Goal: Find specific page/section: Find specific page/section

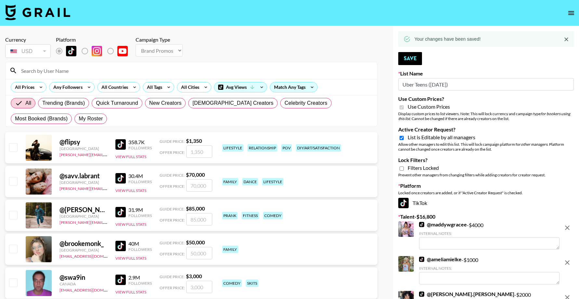
select select "Brand"
click at [568, 12] on icon "open drawer" at bounding box center [572, 13] width 8 height 8
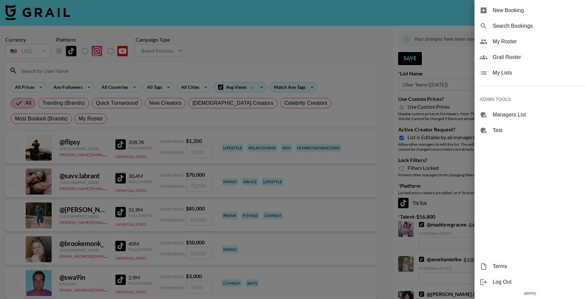
click at [336, 49] on div at bounding box center [292, 149] width 585 height 299
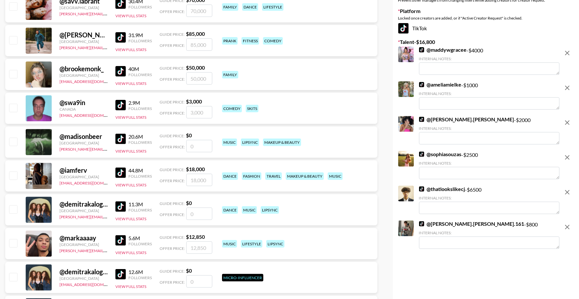
scroll to position [158, 0]
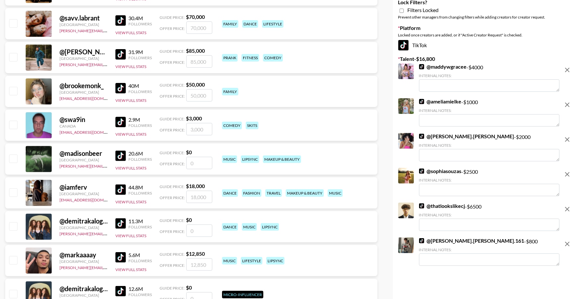
click at [421, 68] on img at bounding box center [421, 66] width 5 height 5
click at [420, 101] on img at bounding box center [421, 101] width 5 height 5
click at [423, 135] on img at bounding box center [421, 136] width 5 height 5
click at [424, 171] on img at bounding box center [421, 170] width 5 height 5
click at [423, 207] on img at bounding box center [421, 205] width 5 height 5
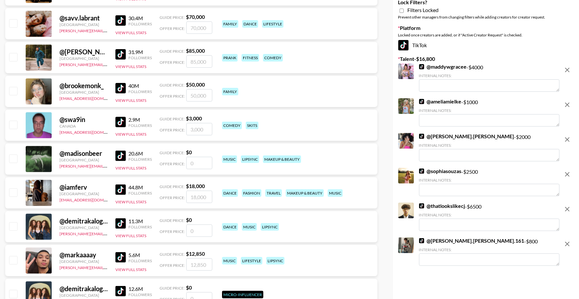
click at [423, 240] on img at bounding box center [421, 240] width 5 height 5
click at [421, 66] on img at bounding box center [421, 66] width 5 height 5
